Goal: Task Accomplishment & Management: Manage account settings

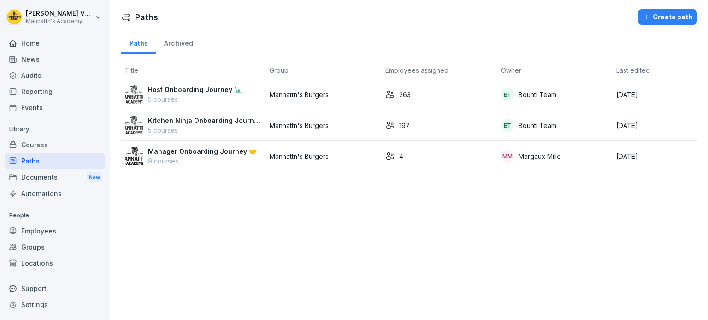
click at [188, 154] on p "Manager Onboarding Journey 🤝" at bounding box center [202, 152] width 109 height 10
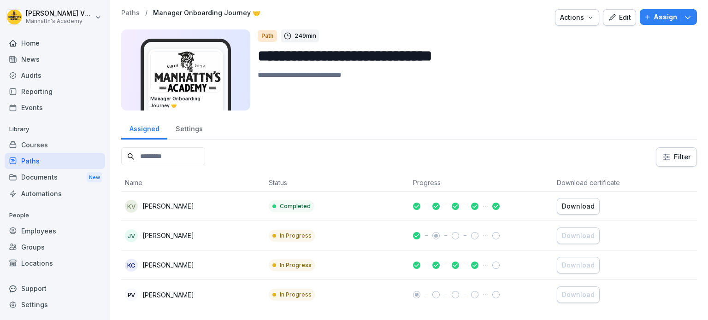
scroll to position [5, 0]
click at [35, 143] on div "Courses" at bounding box center [55, 145] width 100 height 16
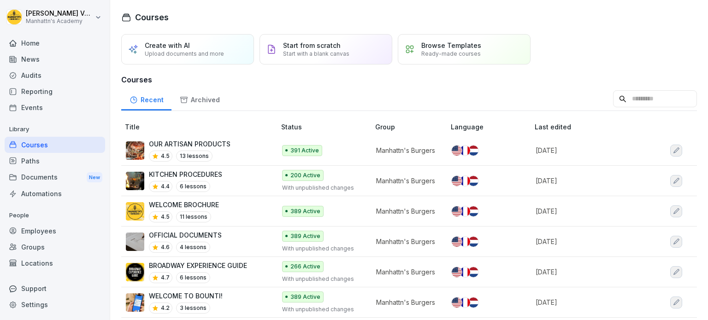
click at [59, 162] on div "Paths" at bounding box center [55, 161] width 100 height 16
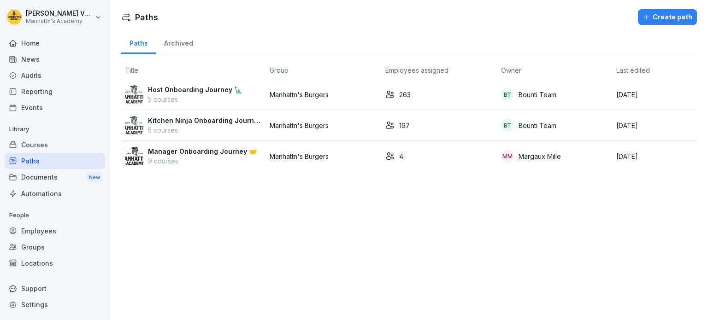
click at [192, 151] on p "Manager Onboarding Journey 🤝" at bounding box center [202, 152] width 109 height 10
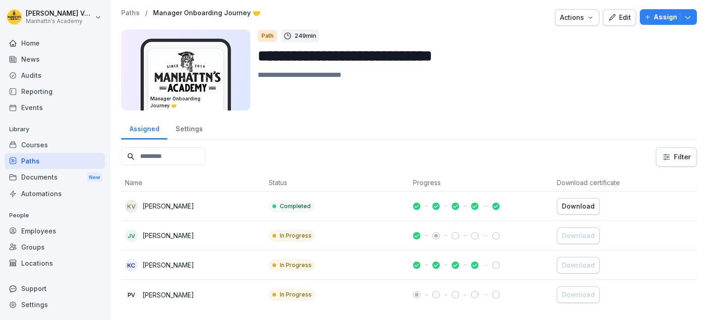
click at [576, 18] on div "Actions" at bounding box center [577, 17] width 34 height 10
click at [619, 74] on html "**********" at bounding box center [354, 160] width 708 height 320
click at [434, 195] on td at bounding box center [481, 207] width 144 height 30
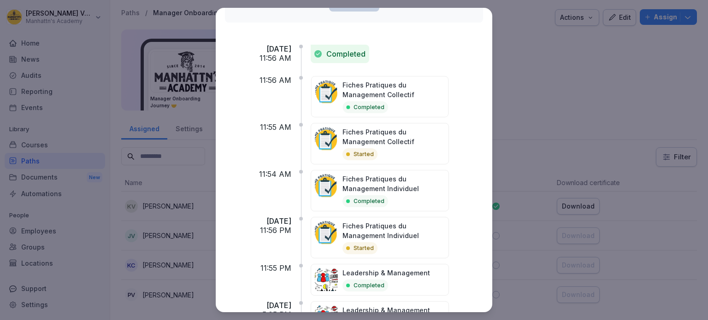
scroll to position [35, 0]
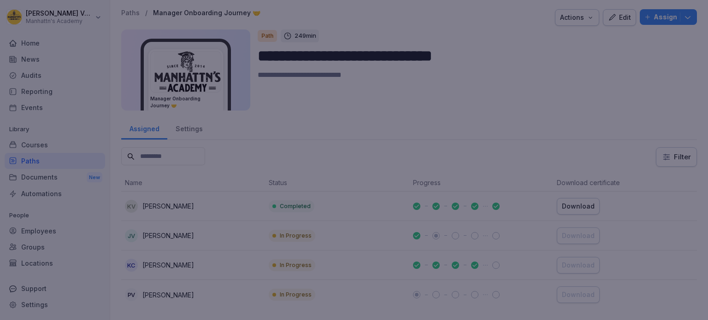
click at [556, 119] on div at bounding box center [354, 160] width 708 height 320
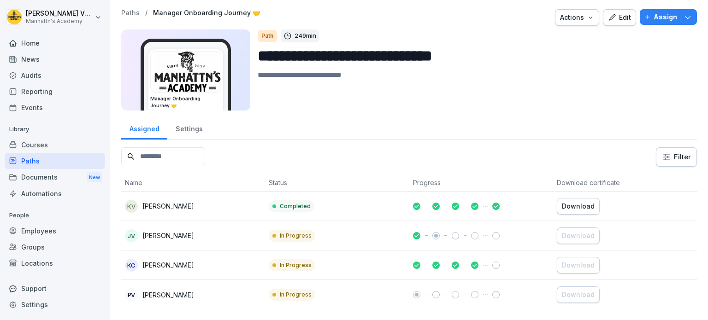
click at [33, 142] on div "Courses" at bounding box center [55, 145] width 100 height 16
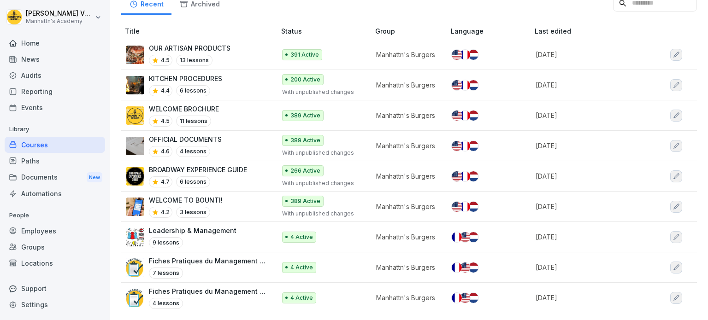
scroll to position [100, 0]
click at [196, 226] on p "Leadership & Management" at bounding box center [193, 231] width 88 height 10
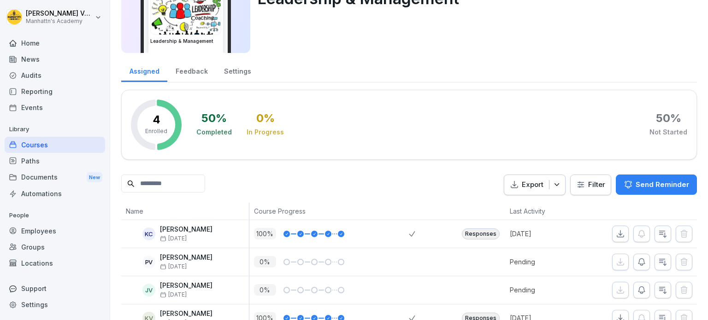
scroll to position [91, 0]
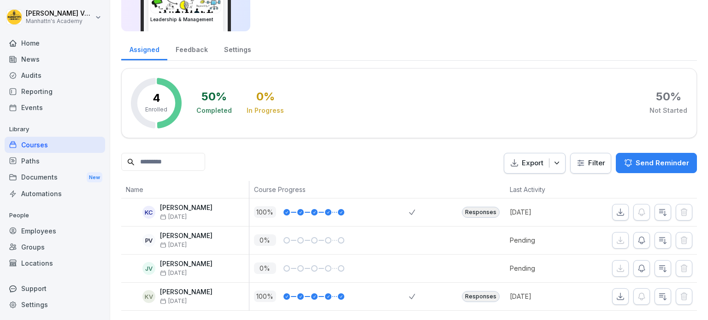
click at [329, 209] on div at bounding box center [328, 212] width 6 height 6
click at [328, 210] on icon at bounding box center [328, 213] width 5 height 6
click at [326, 294] on icon at bounding box center [328, 297] width 5 height 6
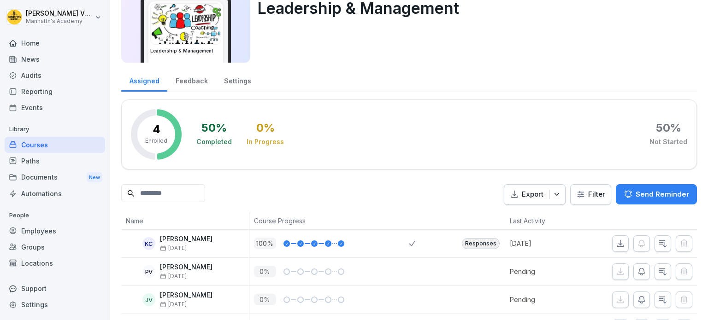
scroll to position [0, 0]
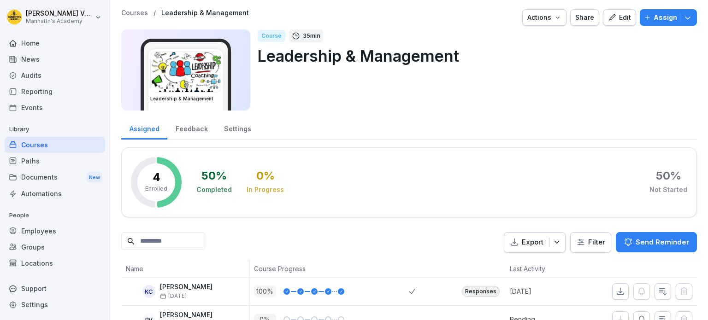
click at [612, 17] on div "Edit" at bounding box center [619, 17] width 23 height 10
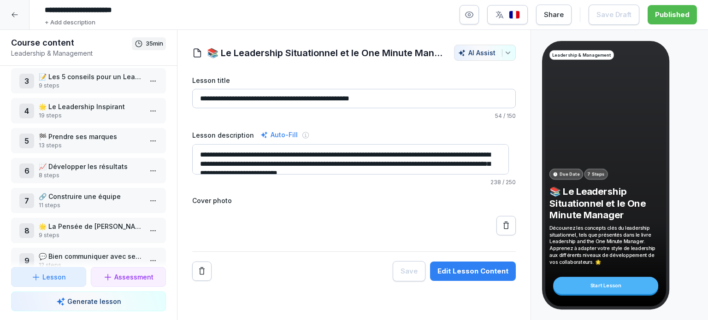
scroll to position [89, 0]
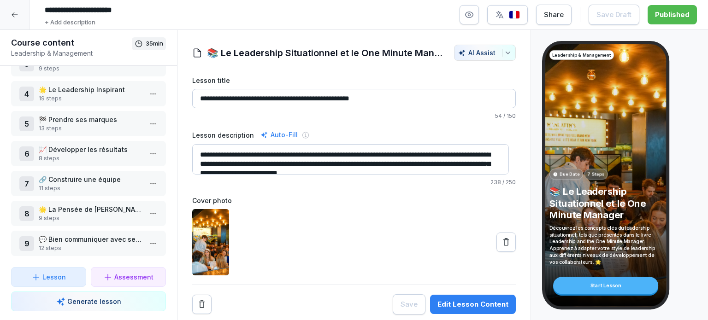
click at [15, 14] on icon at bounding box center [14, 14] width 7 height 7
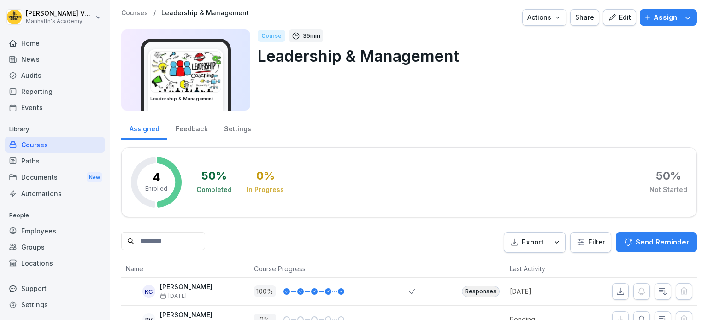
click at [41, 161] on div "Paths" at bounding box center [55, 161] width 100 height 16
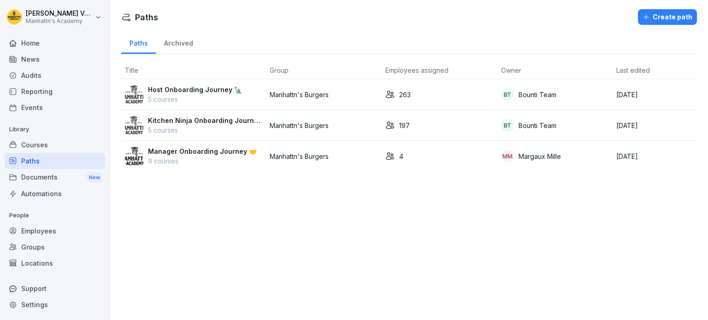
click at [178, 151] on p "Manager Onboarding Journey 🤝" at bounding box center [202, 152] width 109 height 10
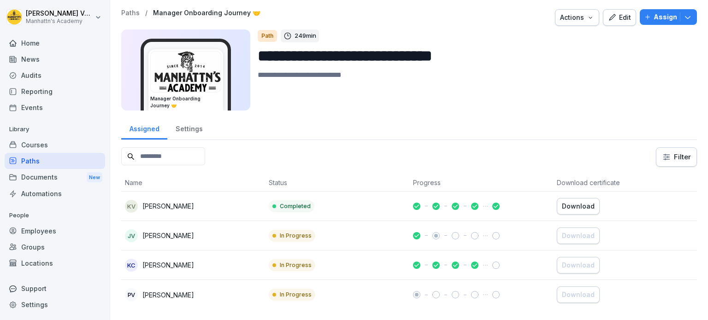
click at [620, 22] on div "Edit" at bounding box center [619, 17] width 23 height 10
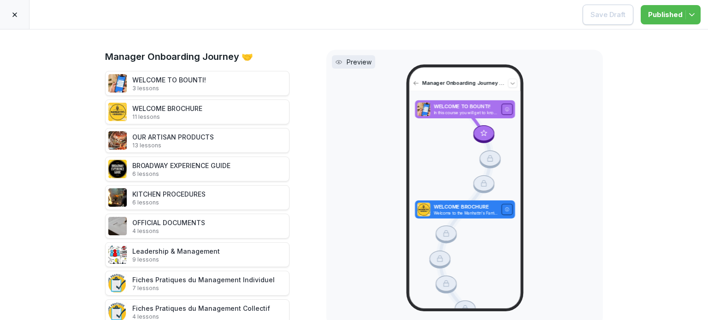
scroll to position [41, 0]
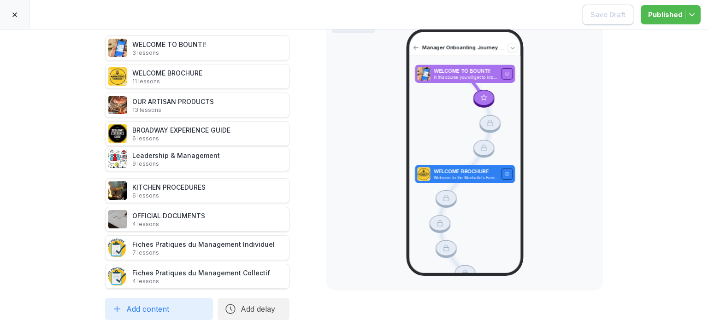
drag, startPoint x: 91, startPoint y: 213, endPoint x: 92, endPoint y: 153, distance: 60.4
click at [92, 155] on icon at bounding box center [94, 158] width 7 height 7
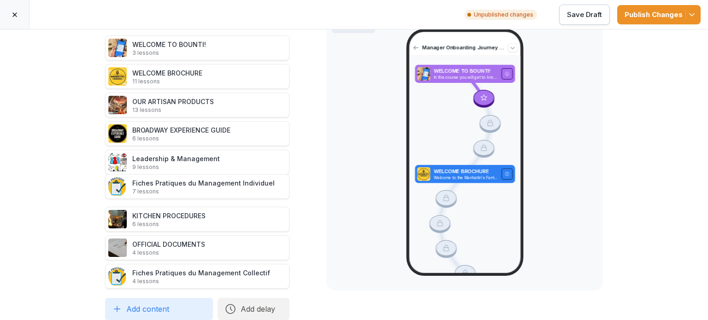
drag, startPoint x: 92, startPoint y: 242, endPoint x: 94, endPoint y: 181, distance: 61.3
click at [94, 183] on icon at bounding box center [94, 186] width 7 height 7
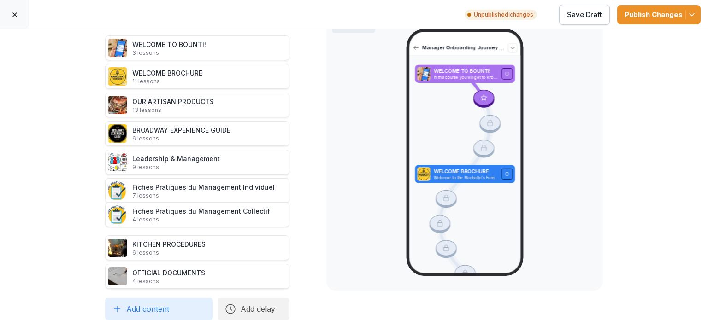
drag, startPoint x: 92, startPoint y: 271, endPoint x: 94, endPoint y: 209, distance: 61.8
click at [94, 211] on icon at bounding box center [94, 214] width 7 height 7
click at [182, 270] on div "OFFICIAL DOCUMENTS 4 lessons" at bounding box center [168, 276] width 73 height 17
click at [673, 16] on div "Publish Changes" at bounding box center [659, 15] width 69 height 10
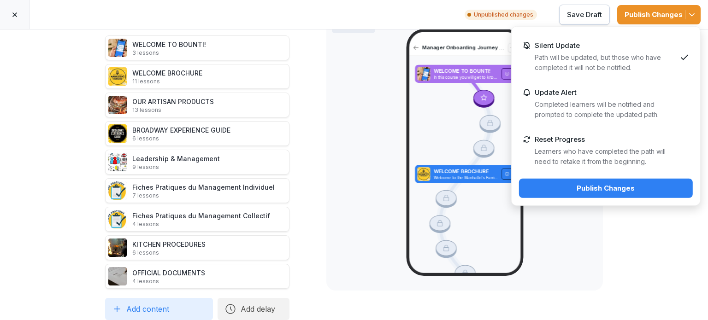
click at [632, 189] on div "Publish Changes" at bounding box center [605, 188] width 159 height 10
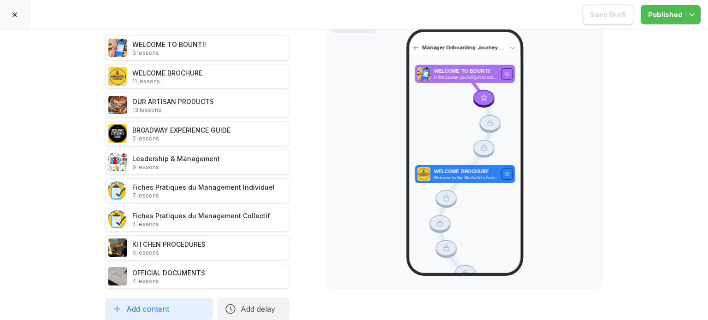
click at [11, 18] on icon at bounding box center [14, 14] width 7 height 7
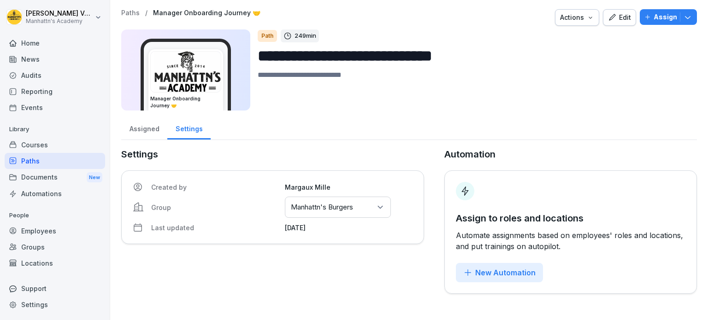
click at [30, 145] on div "Courses" at bounding box center [55, 145] width 100 height 16
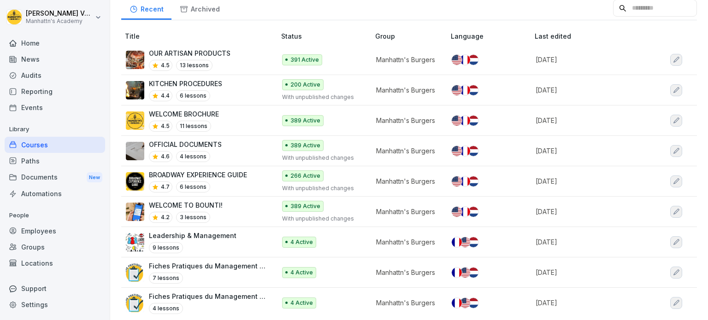
scroll to position [92, 0]
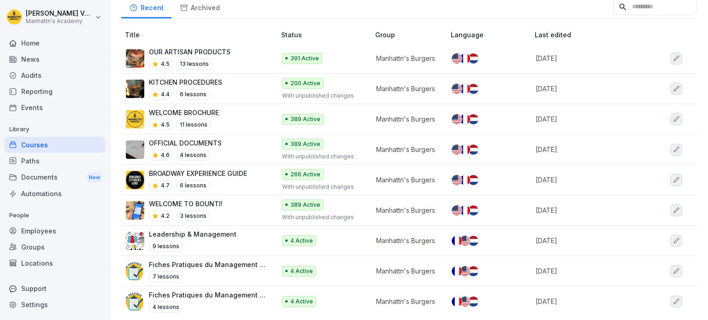
click at [191, 141] on p "OFFICIAL DOCUMENTS" at bounding box center [185, 143] width 73 height 10
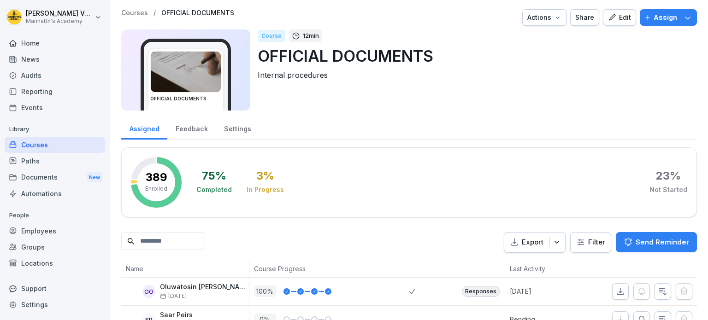
click at [612, 20] on div "Edit" at bounding box center [619, 17] width 23 height 10
click at [612, 21] on div "Edit" at bounding box center [619, 17] width 23 height 10
click at [614, 21] on div "Edit" at bounding box center [619, 17] width 23 height 10
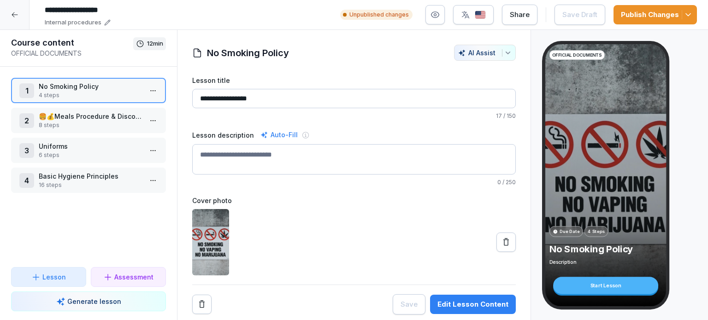
click at [84, 115] on p "🍔💰Meals Procedure & Discounts🍔💰" at bounding box center [90, 117] width 103 height 10
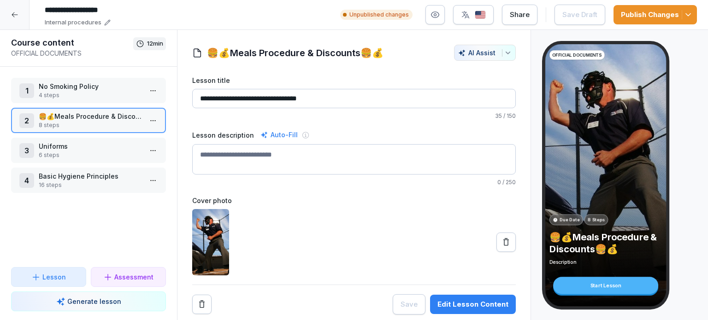
click at [71, 181] on p "16 steps" at bounding box center [90, 185] width 103 height 8
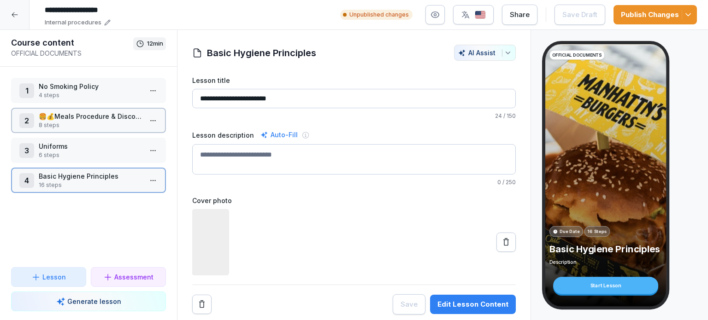
click at [80, 143] on p "Uniforms" at bounding box center [90, 147] width 103 height 10
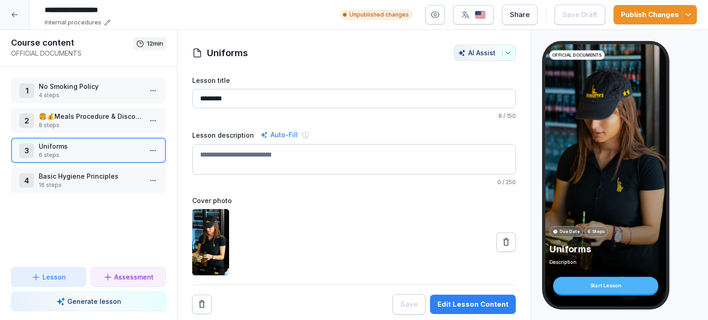
click at [17, 12] on icon at bounding box center [14, 14] width 7 height 7
click at [18, 17] on html "**********" at bounding box center [354, 160] width 708 height 320
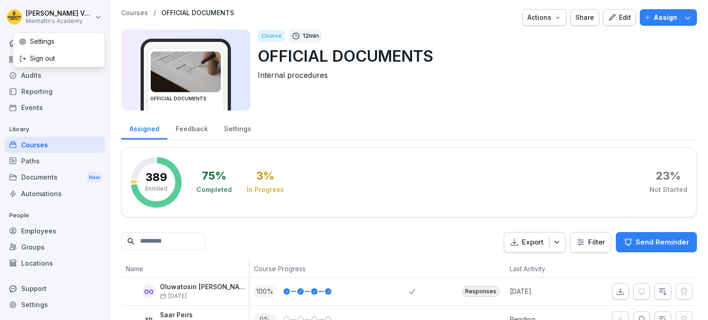
drag, startPoint x: 38, startPoint y: 160, endPoint x: 26, endPoint y: 165, distance: 12.8
click at [38, 160] on html "Céline Vanderbeken Manhattn's Academy Home News Audits Reporting Events Library…" at bounding box center [354, 160] width 708 height 320
click at [26, 165] on div "Paths" at bounding box center [55, 161] width 100 height 16
